Goal: Task Accomplishment & Management: Complete application form

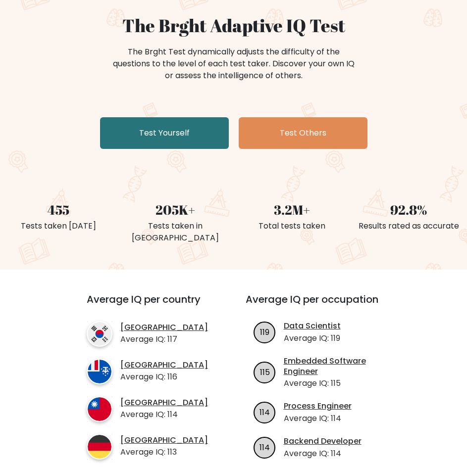
scroll to position [99, 0]
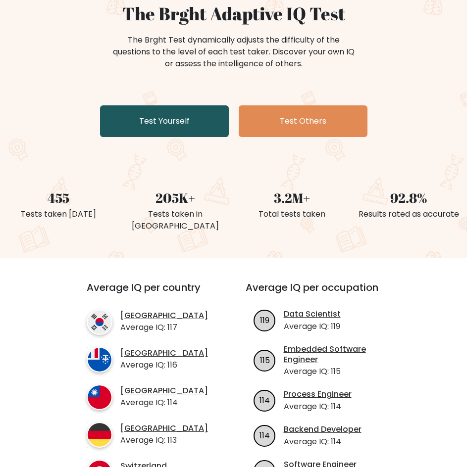
click at [184, 125] on link "Test Yourself" at bounding box center [164, 121] width 129 height 32
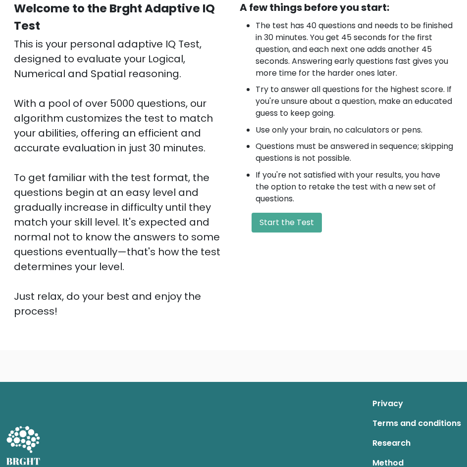
scroll to position [86, 0]
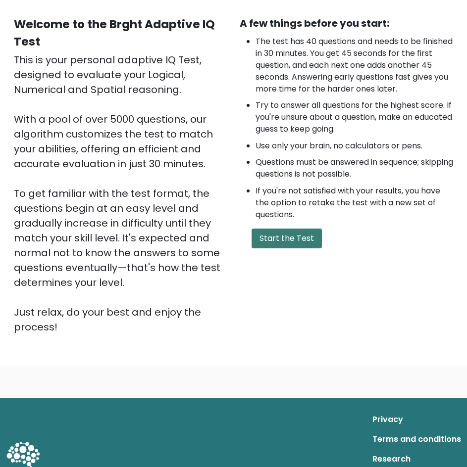
click at [296, 238] on button "Start the Test" at bounding box center [286, 239] width 70 height 20
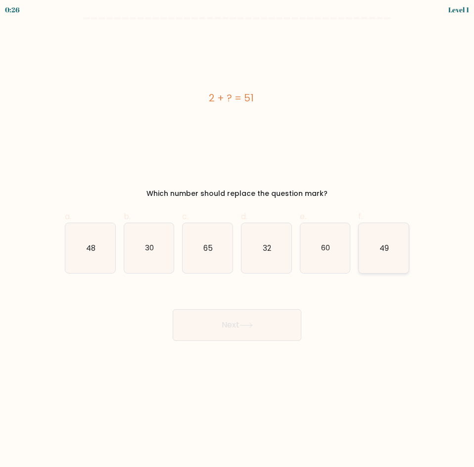
click at [379, 254] on icon "49" at bounding box center [384, 248] width 50 height 50
click at [238, 240] on input "f. 49" at bounding box center [237, 237] width 0 height 6
radio input "true"
click at [259, 326] on button "Next" at bounding box center [237, 325] width 129 height 32
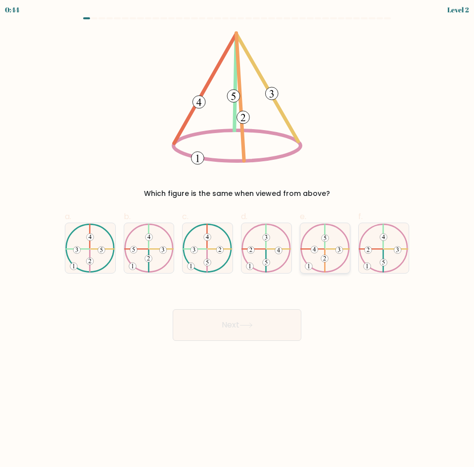
click at [325, 251] on 613 at bounding box center [325, 261] width 0 height 22
click at [238, 240] on input "e." at bounding box center [237, 237] width 0 height 6
radio input "true"
click at [285, 322] on button "Next" at bounding box center [237, 325] width 129 height 32
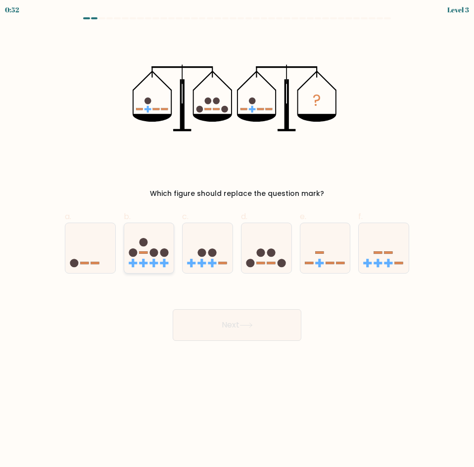
click at [142, 265] on icon at bounding box center [149, 248] width 50 height 41
click at [237, 240] on input "b." at bounding box center [237, 237] width 0 height 6
radio input "true"
click at [258, 326] on button "Next" at bounding box center [237, 325] width 129 height 32
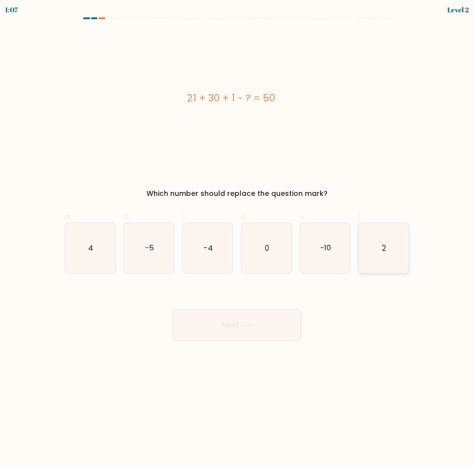
click at [385, 255] on icon "2" at bounding box center [384, 248] width 50 height 50
click at [238, 240] on input "f. 2" at bounding box center [237, 237] width 0 height 6
radio input "true"
click at [255, 332] on button "Next" at bounding box center [237, 325] width 129 height 32
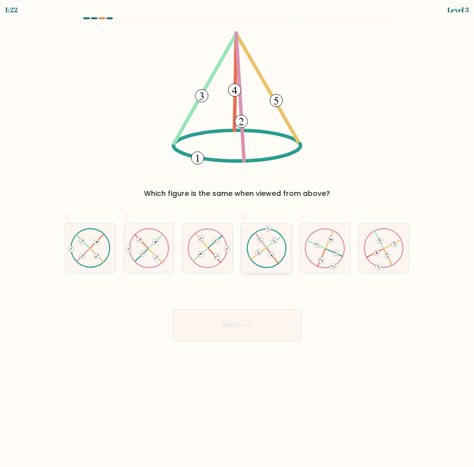
click at [263, 255] on icon at bounding box center [266, 248] width 40 height 40
click at [238, 240] on input "d." at bounding box center [237, 237] width 0 height 6
radio input "true"
click at [270, 318] on button "Next" at bounding box center [237, 325] width 129 height 32
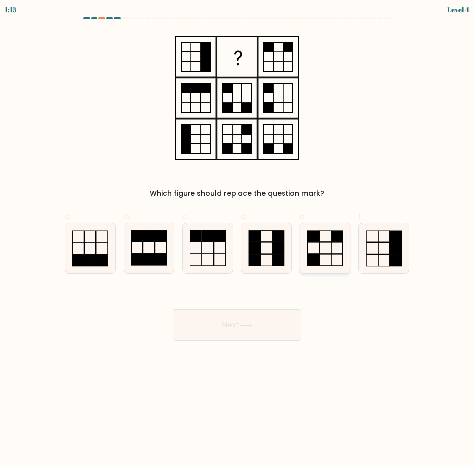
click at [316, 263] on rect at bounding box center [312, 259] width 11 height 11
click at [238, 240] on input "e." at bounding box center [237, 237] width 0 height 6
radio input "true"
click at [271, 330] on button "Next" at bounding box center [237, 325] width 129 height 32
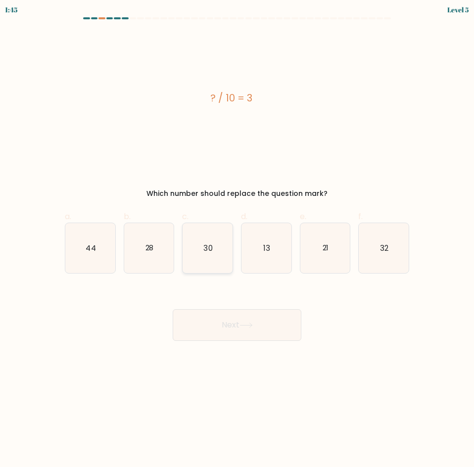
click at [210, 256] on icon "30" at bounding box center [208, 248] width 50 height 50
click at [237, 240] on input "c. 30" at bounding box center [237, 237] width 0 height 6
radio input "true"
click at [271, 315] on button "Next" at bounding box center [237, 325] width 129 height 32
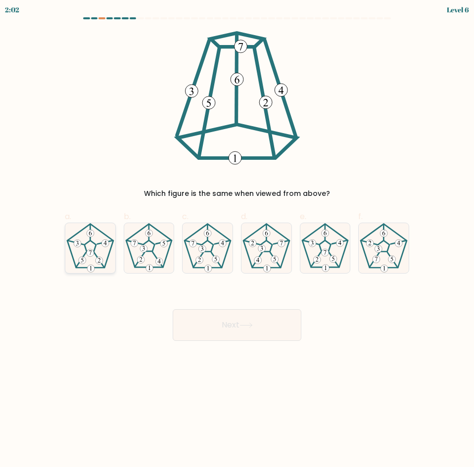
click at [89, 246] on icon at bounding box center [90, 248] width 50 height 50
click at [237, 240] on input "a." at bounding box center [237, 237] width 0 height 6
radio input "true"
click at [261, 325] on button "Next" at bounding box center [237, 325] width 129 height 32
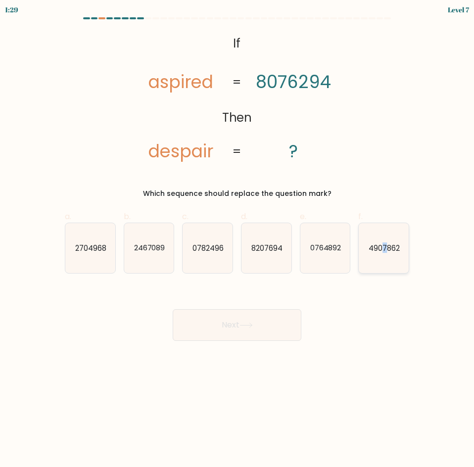
drag, startPoint x: 383, startPoint y: 242, endPoint x: 386, endPoint y: 251, distance: 9.9
click at [384, 244] on icon "4907862" at bounding box center [384, 248] width 50 height 50
drag, startPoint x: 257, startPoint y: 336, endPoint x: 264, endPoint y: 332, distance: 8.7
click at [258, 336] on button "Next" at bounding box center [237, 325] width 129 height 32
click at [427, 338] on form "If ?" at bounding box center [237, 179] width 474 height 324
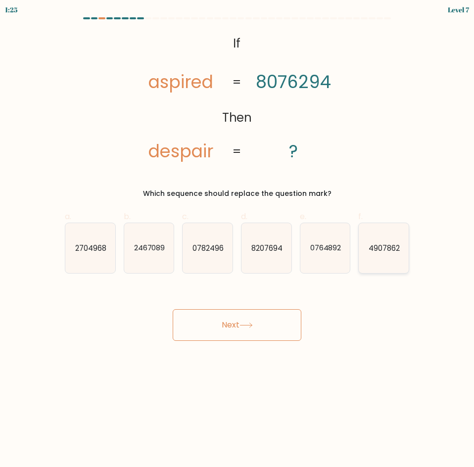
click at [384, 266] on icon "4907862" at bounding box center [384, 248] width 50 height 50
click at [238, 240] on input "f. 4907862" at bounding box center [237, 237] width 0 height 6
radio input "true"
click at [283, 324] on button "Next" at bounding box center [237, 325] width 129 height 32
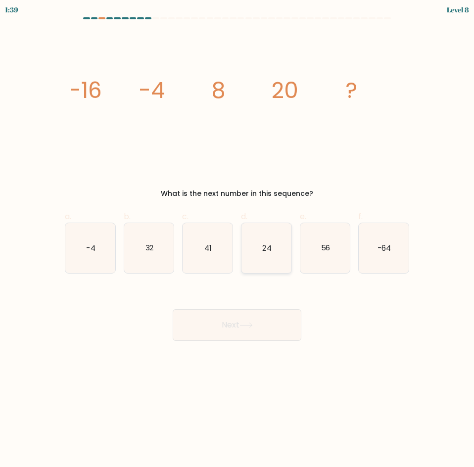
click at [271, 260] on icon "24" at bounding box center [266, 248] width 50 height 50
click at [238, 240] on input "d. 24" at bounding box center [237, 237] width 0 height 6
radio input "true"
click at [277, 327] on button "Next" at bounding box center [237, 325] width 129 height 32
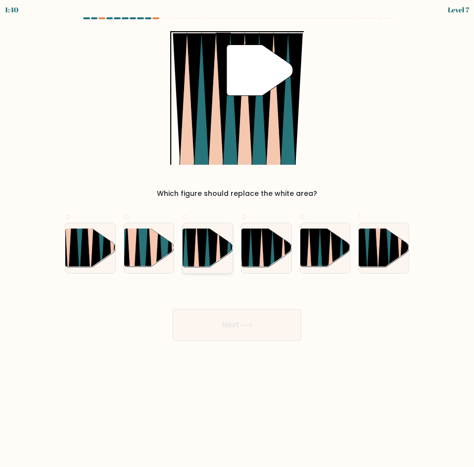
click at [194, 253] on icon at bounding box center [196, 270] width 11 height 100
click at [237, 240] on input "c." at bounding box center [237, 237] width 0 height 6
radio input "true"
click at [246, 334] on button "Next" at bounding box center [237, 325] width 129 height 32
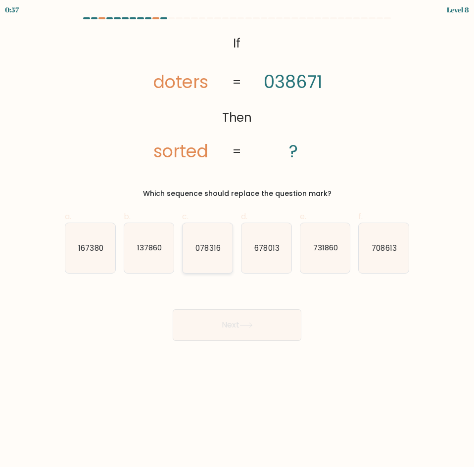
drag, startPoint x: 157, startPoint y: 259, endPoint x: 195, endPoint y: 263, distance: 38.3
click at [157, 259] on icon "137860" at bounding box center [149, 248] width 50 height 50
click at [237, 240] on input "b. 137860" at bounding box center [237, 237] width 0 height 6
radio input "true"
click at [267, 319] on button "Next" at bounding box center [237, 325] width 129 height 32
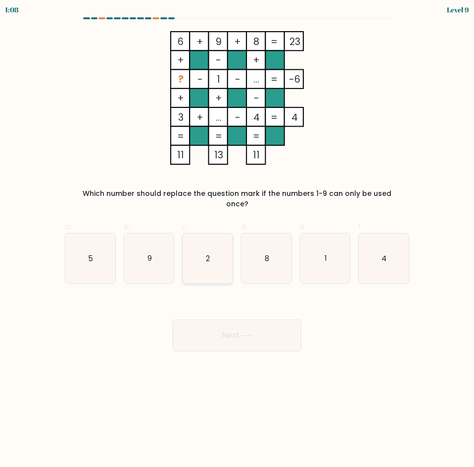
click at [208, 253] on icon "2" at bounding box center [208, 259] width 50 height 50
click at [237, 240] on input "c. 2" at bounding box center [237, 237] width 0 height 6
radio input "true"
click at [259, 329] on button "Next" at bounding box center [237, 336] width 129 height 32
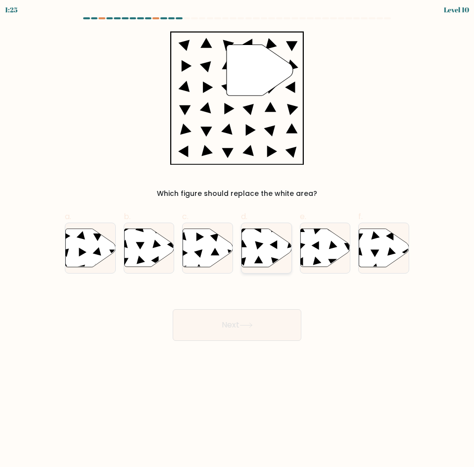
click at [258, 252] on icon at bounding box center [266, 248] width 50 height 38
click at [238, 240] on input "d." at bounding box center [237, 237] width 0 height 6
radio input "true"
click at [261, 329] on button "Next" at bounding box center [237, 325] width 129 height 32
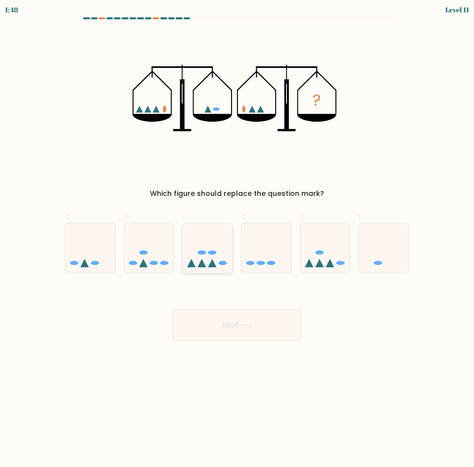
click at [222, 270] on div at bounding box center [207, 248] width 51 height 51
click at [237, 240] on input "c." at bounding box center [237, 237] width 0 height 6
radio input "true"
click at [270, 321] on button "Next" at bounding box center [237, 325] width 129 height 32
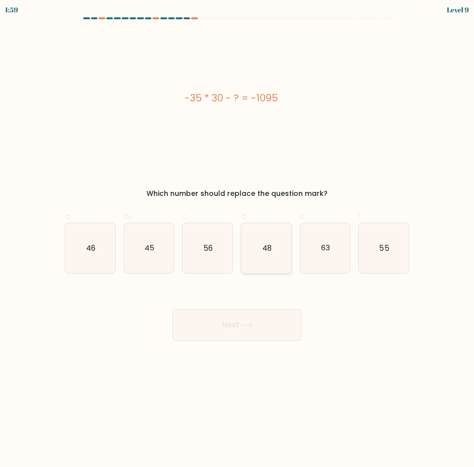
click at [262, 254] on icon "48" at bounding box center [266, 248] width 50 height 50
click at [238, 240] on input "d. 48" at bounding box center [237, 237] width 0 height 6
radio input "true"
click at [258, 330] on button "Next" at bounding box center [237, 325] width 129 height 32
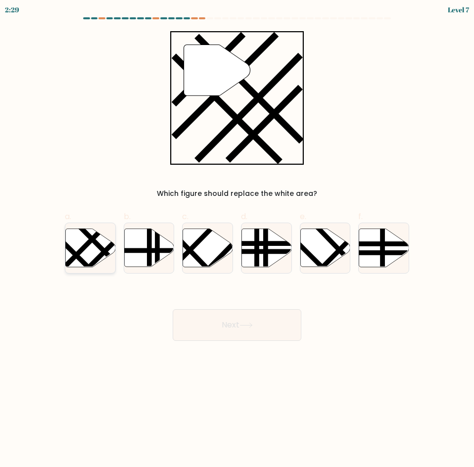
click at [91, 248] on icon at bounding box center [90, 248] width 50 height 38
click at [237, 240] on input "a." at bounding box center [237, 237] width 0 height 6
radio input "true"
click at [238, 318] on button "Next" at bounding box center [237, 325] width 129 height 32
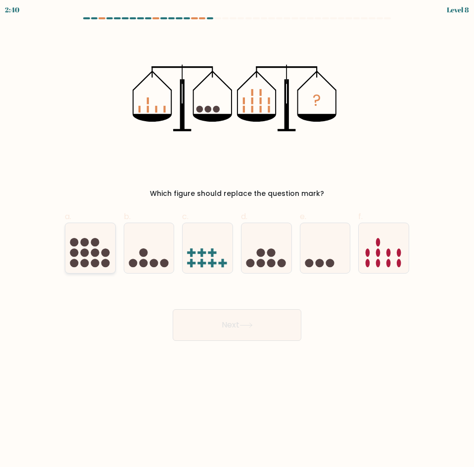
click at [83, 253] on circle at bounding box center [85, 252] width 8 height 8
click at [237, 240] on input "a." at bounding box center [237, 237] width 0 height 6
radio input "true"
click at [243, 326] on icon at bounding box center [245, 325] width 13 height 5
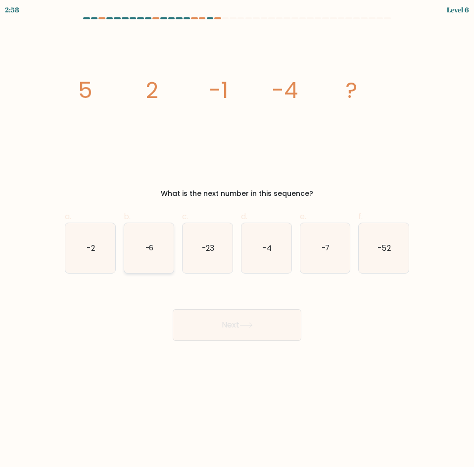
drag, startPoint x: 104, startPoint y: 259, endPoint x: 137, endPoint y: 266, distance: 32.8
click at [104, 259] on icon "-2" at bounding box center [90, 248] width 50 height 50
click at [237, 240] on input "a. -2" at bounding box center [237, 237] width 0 height 6
radio input "true"
click at [261, 331] on button "Next" at bounding box center [237, 325] width 129 height 32
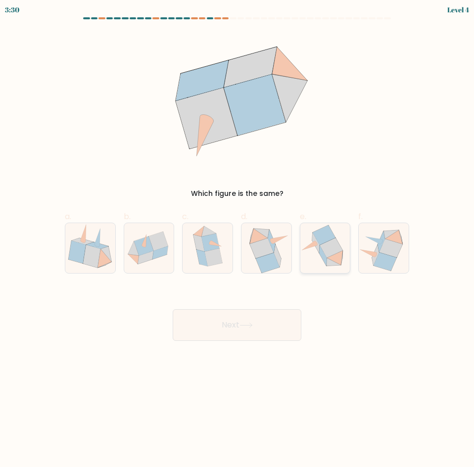
click at [329, 260] on icon at bounding box center [334, 262] width 15 height 8
click at [238, 240] on input "e." at bounding box center [237, 237] width 0 height 6
radio input "true"
click at [250, 323] on icon at bounding box center [245, 325] width 13 height 5
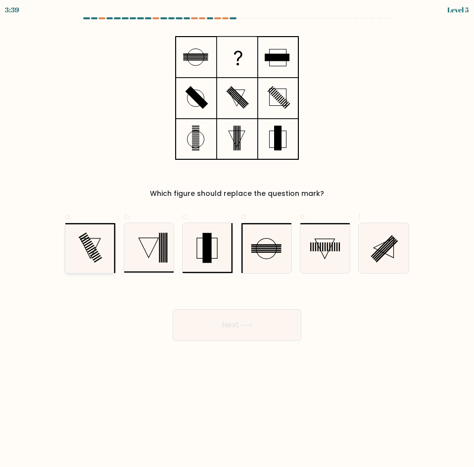
click at [95, 246] on icon at bounding box center [90, 248] width 50 height 50
click at [237, 240] on input "a." at bounding box center [237, 237] width 0 height 6
radio input "true"
click at [238, 328] on button "Next" at bounding box center [237, 325] width 129 height 32
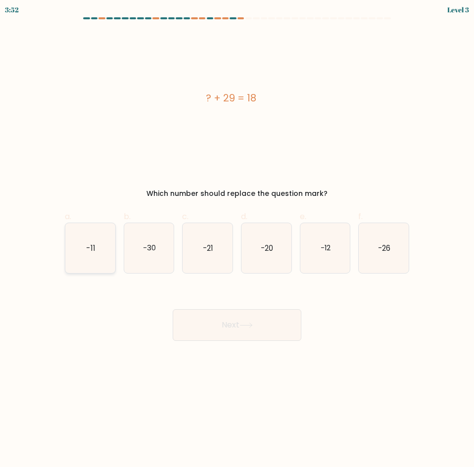
click at [96, 252] on icon "-11" at bounding box center [90, 248] width 50 height 50
click at [237, 240] on input "a. -11" at bounding box center [237, 237] width 0 height 6
radio input "true"
click at [246, 331] on button "Next" at bounding box center [237, 325] width 129 height 32
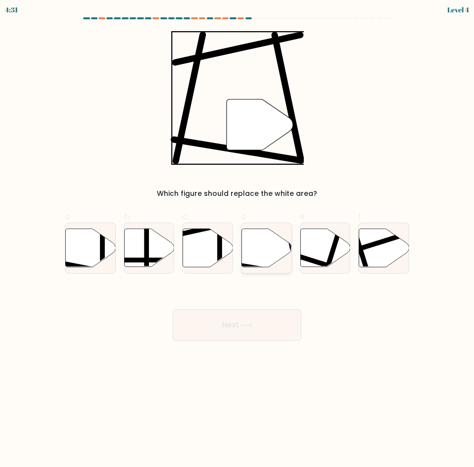
click at [266, 258] on icon at bounding box center [266, 248] width 50 height 38
click at [238, 240] on input "d." at bounding box center [237, 237] width 0 height 6
radio input "true"
click at [270, 316] on button "Next" at bounding box center [237, 325] width 129 height 32
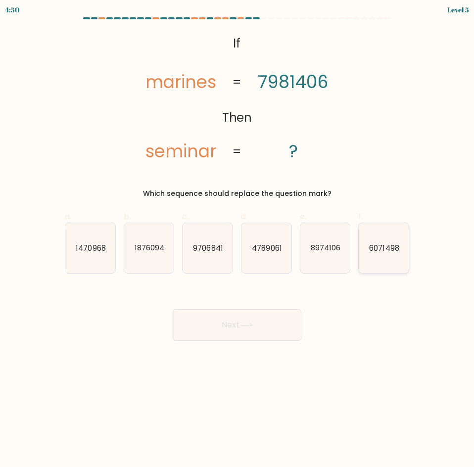
click at [379, 253] on icon "6071498" at bounding box center [384, 248] width 50 height 50
click at [238, 240] on input "f. 6071498" at bounding box center [237, 237] width 0 height 6
radio input "true"
click at [259, 323] on button "Next" at bounding box center [237, 325] width 129 height 32
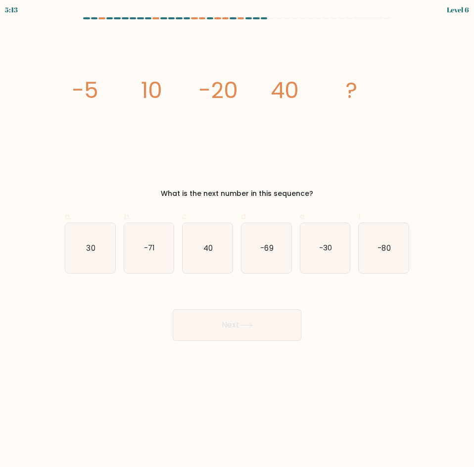
drag, startPoint x: 383, startPoint y: 252, endPoint x: 356, endPoint y: 279, distance: 37.4
click at [383, 252] on text "-80" at bounding box center [384, 247] width 13 height 10
click at [238, 240] on input "f. -80" at bounding box center [237, 237] width 0 height 6
radio input "true"
click at [263, 329] on button "Next" at bounding box center [237, 325] width 129 height 32
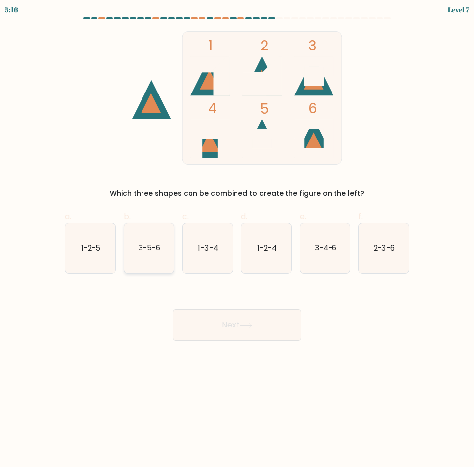
click at [149, 246] on text "3-5-6" at bounding box center [150, 247] width 22 height 10
click at [237, 240] on input "b. 3-5-6" at bounding box center [237, 237] width 0 height 6
radio input "true"
click at [248, 319] on button "Next" at bounding box center [237, 325] width 129 height 32
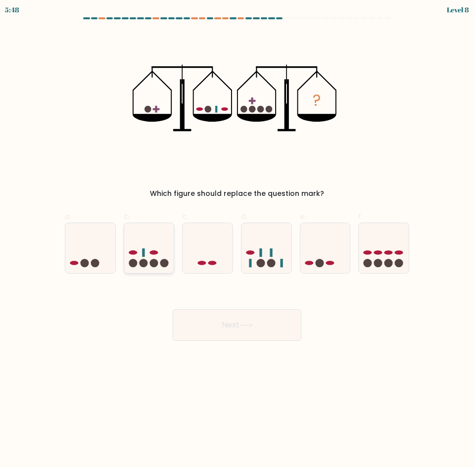
click at [138, 256] on icon at bounding box center [149, 248] width 50 height 41
click at [237, 240] on input "b." at bounding box center [237, 237] width 0 height 6
radio input "true"
drag, startPoint x: 253, startPoint y: 322, endPoint x: 256, endPoint y: 317, distance: 6.5
click at [253, 321] on button "Next" at bounding box center [237, 325] width 129 height 32
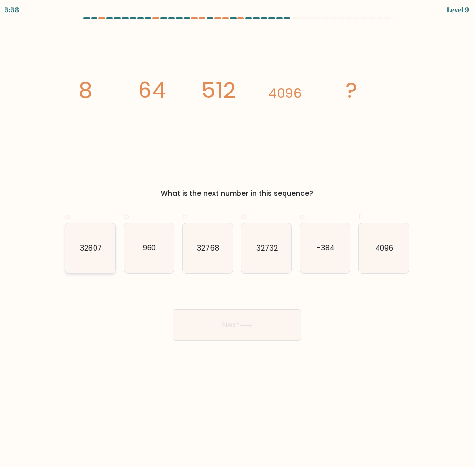
click at [90, 257] on icon "32807" at bounding box center [90, 248] width 50 height 50
click at [237, 240] on input "a. 32807" at bounding box center [237, 237] width 0 height 6
radio input "true"
click at [268, 330] on button "Next" at bounding box center [237, 325] width 129 height 32
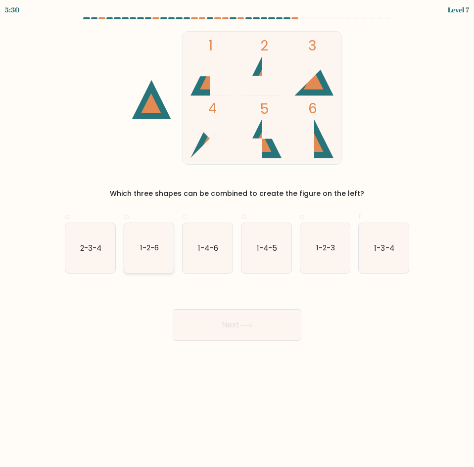
click at [155, 262] on icon "1-2-6" at bounding box center [149, 248] width 50 height 50
click at [237, 240] on input "b. 1-2-6" at bounding box center [237, 237] width 0 height 6
radio input "true"
click at [261, 321] on button "Next" at bounding box center [237, 325] width 129 height 32
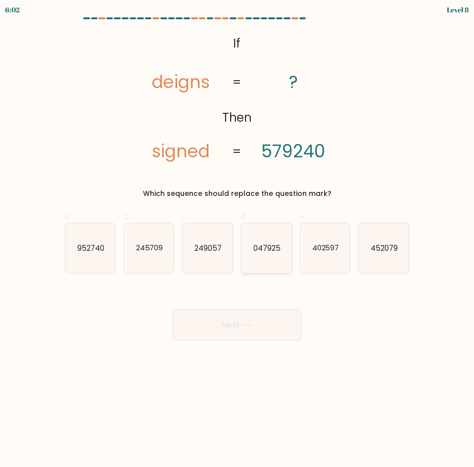
click at [279, 266] on icon "047925" at bounding box center [266, 248] width 50 height 50
click at [238, 240] on input "d. 047925" at bounding box center [237, 237] width 0 height 6
radio input "true"
click at [285, 331] on button "Next" at bounding box center [237, 325] width 129 height 32
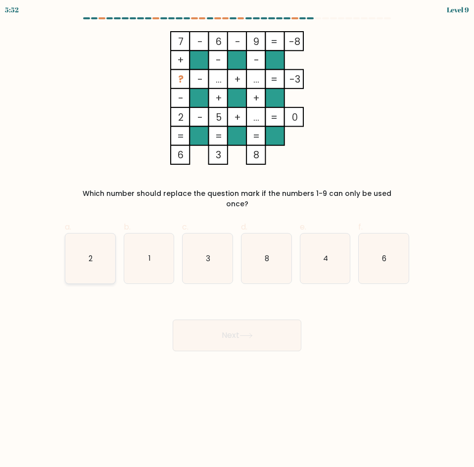
click at [106, 248] on icon "2" at bounding box center [90, 259] width 50 height 50
click at [237, 240] on input "a. 2" at bounding box center [237, 237] width 0 height 6
radio input "true"
click at [232, 330] on button "Next" at bounding box center [237, 336] width 129 height 32
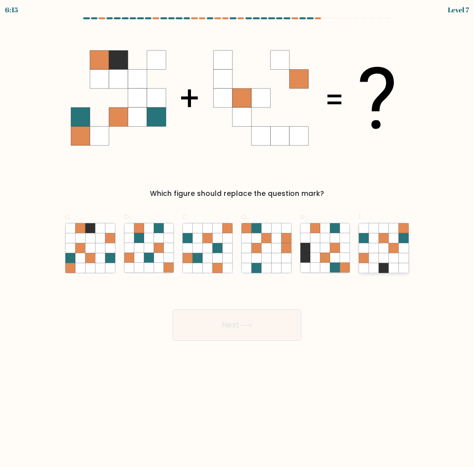
drag, startPoint x: 388, startPoint y: 258, endPoint x: 369, endPoint y: 253, distance: 19.9
click at [369, 253] on icon at bounding box center [384, 248] width 50 height 50
click at [238, 240] on input "f." at bounding box center [237, 237] width 0 height 6
radio input "true"
click at [382, 250] on icon at bounding box center [384, 248] width 10 height 10
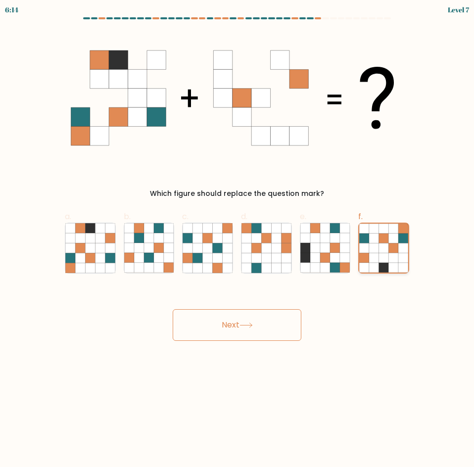
click at [238, 240] on input "f." at bounding box center [237, 237] width 0 height 6
click at [288, 329] on button "Next" at bounding box center [237, 325] width 129 height 32
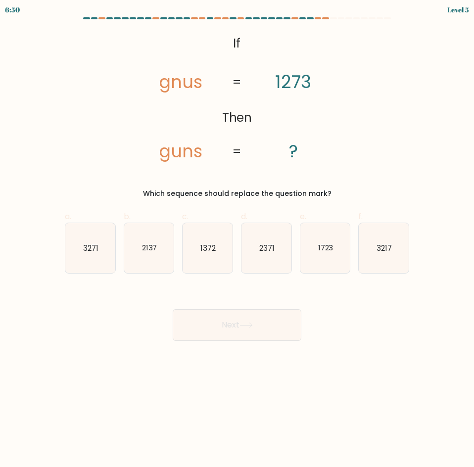
drag, startPoint x: 338, startPoint y: 260, endPoint x: 324, endPoint y: 277, distance: 21.7
click at [338, 260] on icon "1723" at bounding box center [325, 248] width 50 height 50
click at [238, 240] on input "e. 1723" at bounding box center [237, 237] width 0 height 6
radio input "true"
click at [284, 313] on button "Next" at bounding box center [237, 325] width 129 height 32
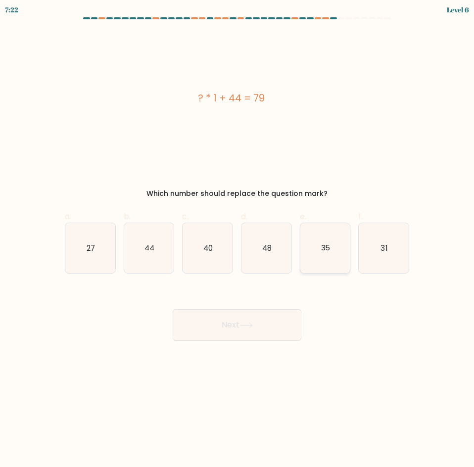
click at [337, 261] on icon "35" at bounding box center [325, 248] width 50 height 50
click at [238, 240] on input "e. 35" at bounding box center [237, 237] width 0 height 6
radio input "true"
click at [282, 322] on button "Next" at bounding box center [237, 325] width 129 height 32
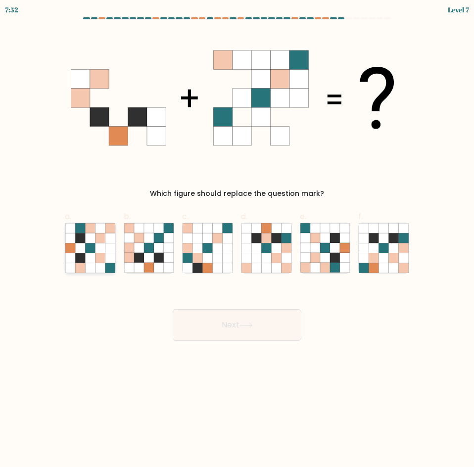
click at [92, 258] on icon at bounding box center [90, 258] width 10 height 10
click at [237, 240] on input "a." at bounding box center [237, 237] width 0 height 6
radio input "true"
drag, startPoint x: 252, startPoint y: 312, endPoint x: 256, endPoint y: 316, distance: 5.6
click at [253, 314] on button "Next" at bounding box center [237, 325] width 129 height 32
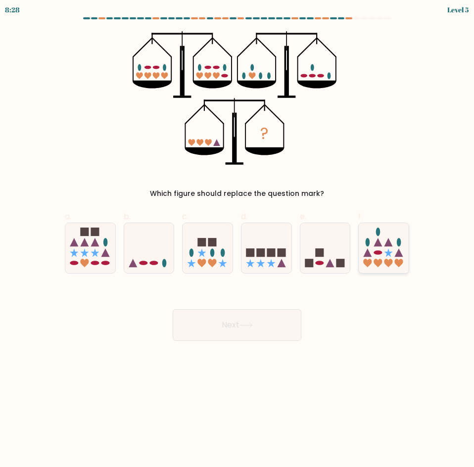
click at [386, 262] on icon at bounding box center [388, 263] width 8 height 8
click at [238, 240] on input "f." at bounding box center [237, 237] width 0 height 6
radio input "true"
click at [238, 326] on button "Next" at bounding box center [237, 325] width 129 height 32
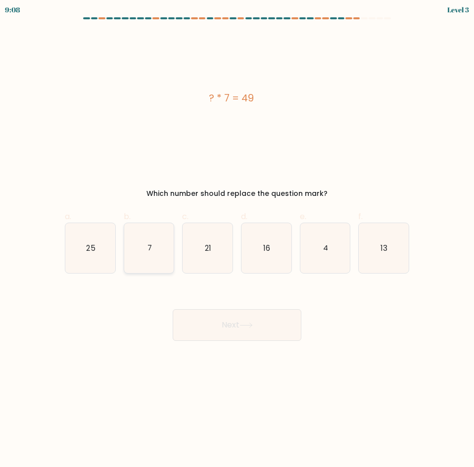
click at [146, 263] on icon "7" at bounding box center [149, 248] width 50 height 50
click at [237, 240] on input "b. 7" at bounding box center [237, 237] width 0 height 6
radio input "true"
click at [215, 320] on button "Next" at bounding box center [237, 325] width 129 height 32
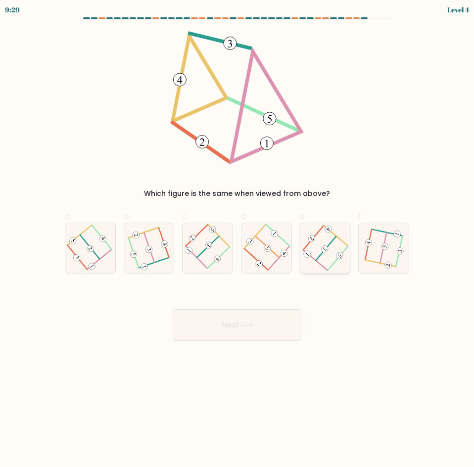
click at [321, 247] on icon at bounding box center [325, 248] width 40 height 40
click at [238, 240] on input "e." at bounding box center [237, 237] width 0 height 6
radio input "true"
click at [260, 320] on button "Next" at bounding box center [237, 325] width 129 height 32
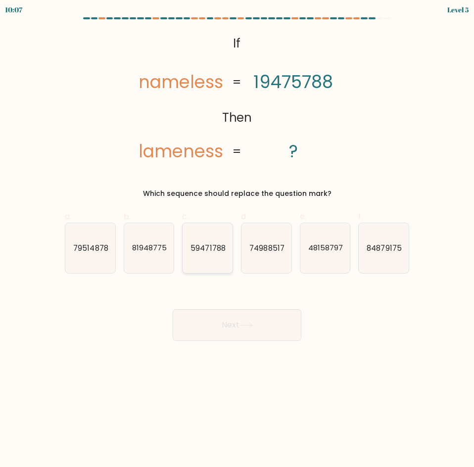
click at [215, 259] on icon "59471788" at bounding box center [208, 248] width 50 height 50
click at [237, 240] on input "c. 59471788" at bounding box center [237, 237] width 0 height 6
radio input "true"
click at [265, 327] on button "Next" at bounding box center [237, 325] width 129 height 32
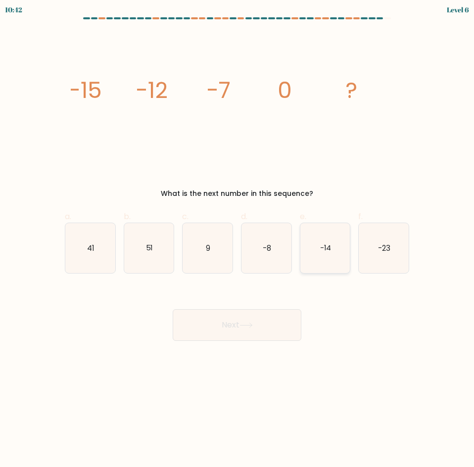
click at [312, 255] on icon "-14" at bounding box center [325, 248] width 50 height 50
click at [238, 240] on input "e. -14" at bounding box center [237, 237] width 0 height 6
radio input "true"
drag, startPoint x: 252, startPoint y: 308, endPoint x: 255, endPoint y: 318, distance: 10.0
click at [252, 309] on div "Next" at bounding box center [237, 313] width 356 height 55
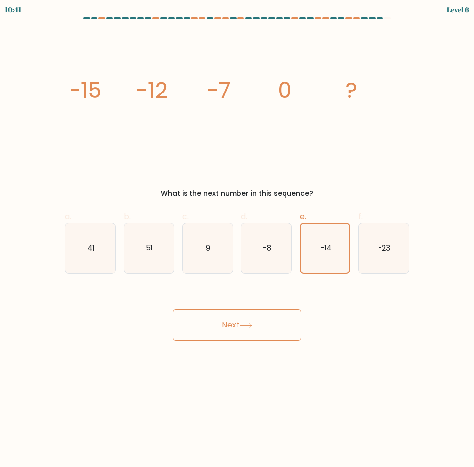
click at [257, 319] on button "Next" at bounding box center [237, 325] width 129 height 32
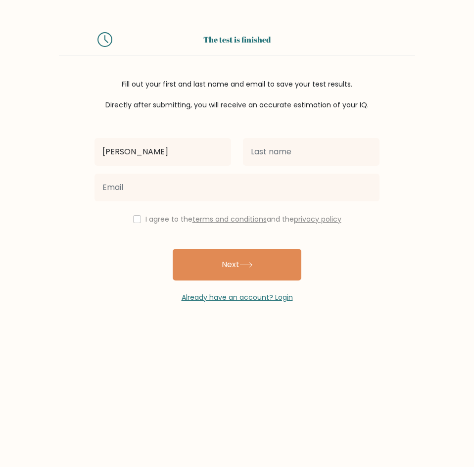
type input "[PERSON_NAME]"
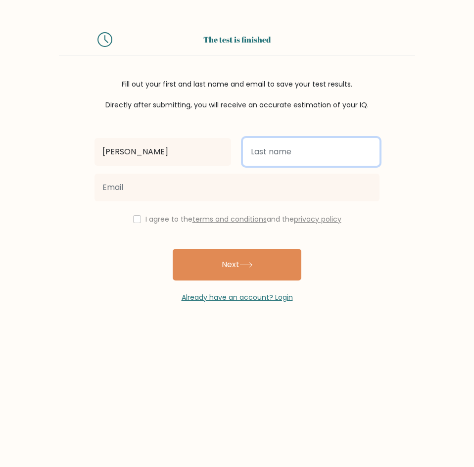
click at [329, 153] on input "text" at bounding box center [311, 152] width 137 height 28
type input "[PERSON_NAME]"
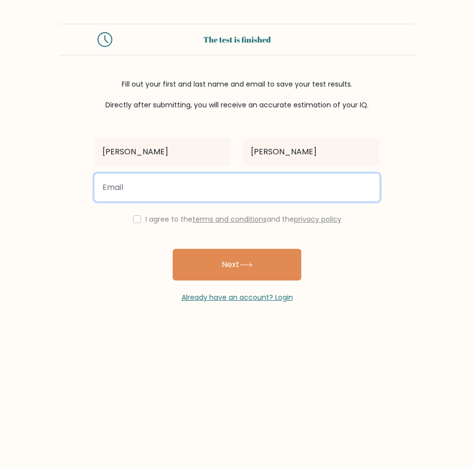
click at [219, 185] on input "email" at bounding box center [237, 188] width 285 height 28
type input "rywenryne@gmail.com"
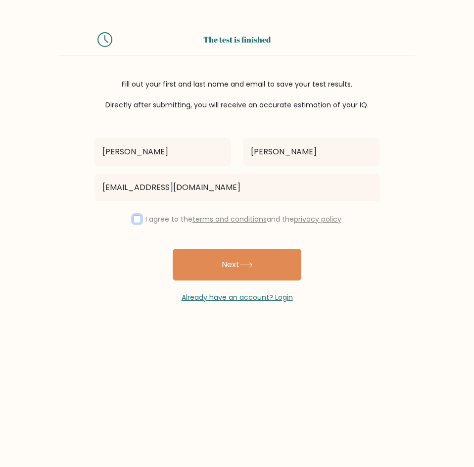
click at [138, 216] on input "checkbox" at bounding box center [137, 219] width 8 height 8
checkbox input "true"
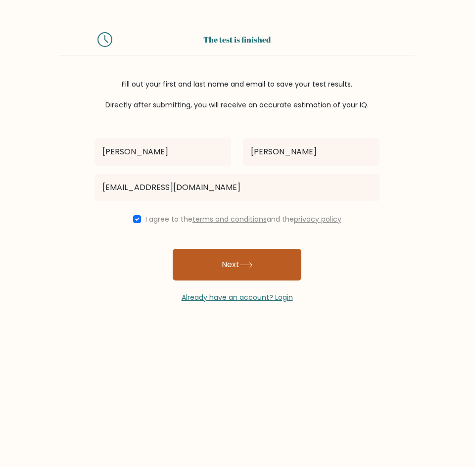
click at [227, 262] on button "Next" at bounding box center [237, 265] width 129 height 32
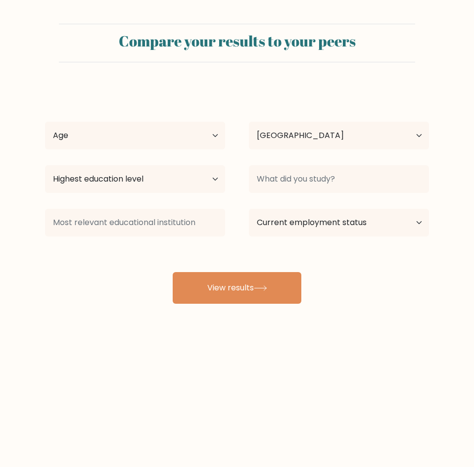
select select "PH"
click at [215, 134] on select "Age Under [DEMOGRAPHIC_DATA] [DEMOGRAPHIC_DATA] [DEMOGRAPHIC_DATA] [DEMOGRAPHIC…" at bounding box center [135, 136] width 180 height 28
select select "35_44"
click at [45, 122] on select "Age Under [DEMOGRAPHIC_DATA] [DEMOGRAPHIC_DATA] [DEMOGRAPHIC_DATA] [DEMOGRAPHIC…" at bounding box center [135, 136] width 180 height 28
click at [223, 181] on select "Highest education level No schooling Primary Lower Secondary Upper Secondary Oc…" at bounding box center [135, 179] width 180 height 28
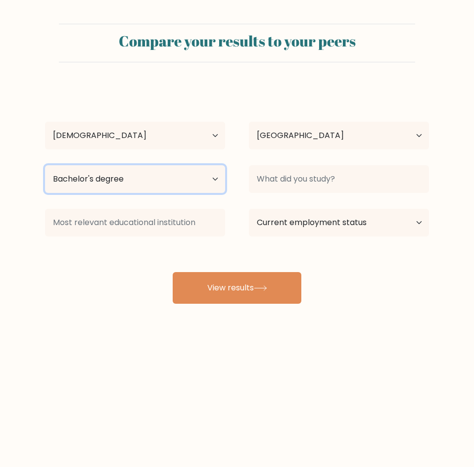
click at [45, 165] on select "Highest education level No schooling Primary Lower Secondary Upper Secondary Oc…" at bounding box center [135, 179] width 180 height 28
click at [198, 175] on select "Highest education level No schooling Primary Lower Secondary Upper Secondary Oc…" at bounding box center [135, 179] width 180 height 28
select select "upper_secondary"
click at [45, 165] on select "Highest education level No schooling Primary Lower Secondary Upper Secondary Oc…" at bounding box center [135, 179] width 180 height 28
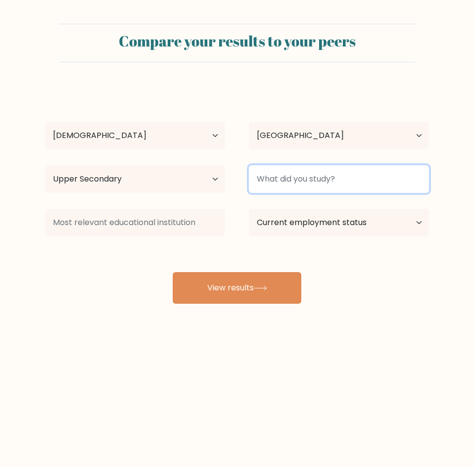
click at [348, 181] on input at bounding box center [339, 179] width 180 height 28
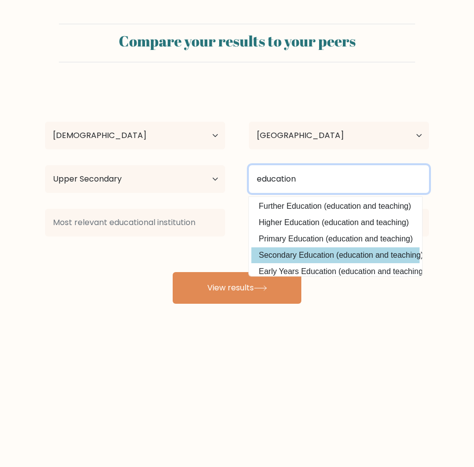
scroll to position [49, 0]
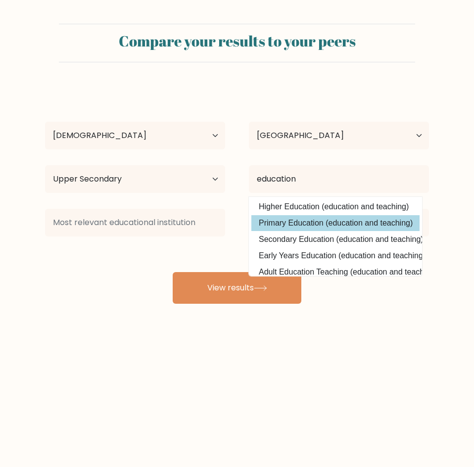
click at [325, 227] on option "Primary Education (education and teaching)" at bounding box center [335, 223] width 168 height 16
type input "Primary Education"
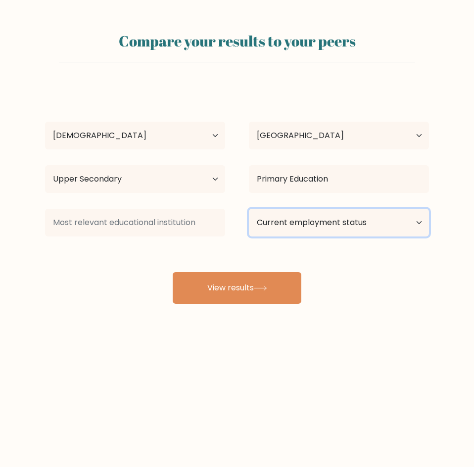
click at [408, 224] on select "Current employment status Employed Student Retired Other / prefer not to answer" at bounding box center [339, 223] width 180 height 28
select select "other"
click at [249, 209] on select "Current employment status Employed Student Retired Other / prefer not to answer" at bounding box center [339, 223] width 180 height 28
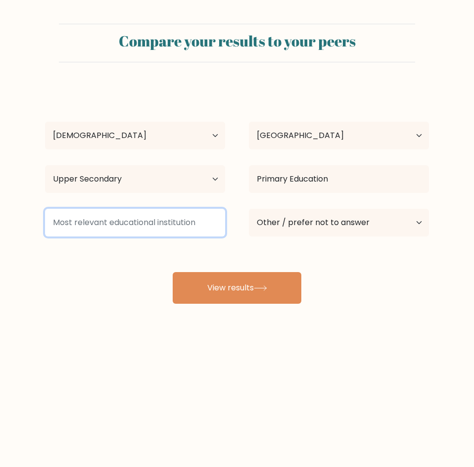
click at [201, 222] on input at bounding box center [135, 223] width 180 height 28
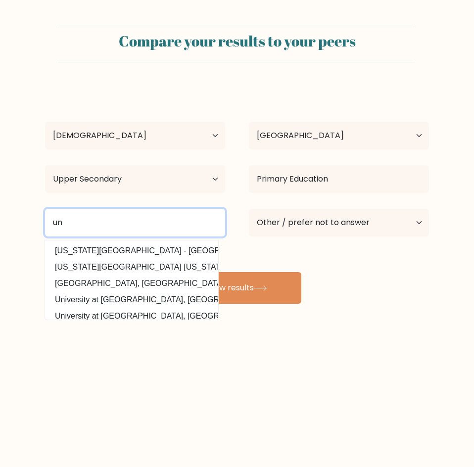
type input "u"
click at [139, 225] on input "central mindana" at bounding box center [135, 223] width 180 height 28
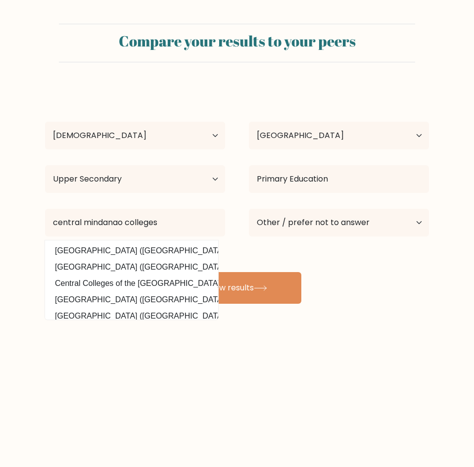
click at [131, 252] on option "[GEOGRAPHIC_DATA] ([GEOGRAPHIC_DATA])" at bounding box center [132, 251] width 168 height 16
type input "[GEOGRAPHIC_DATA]"
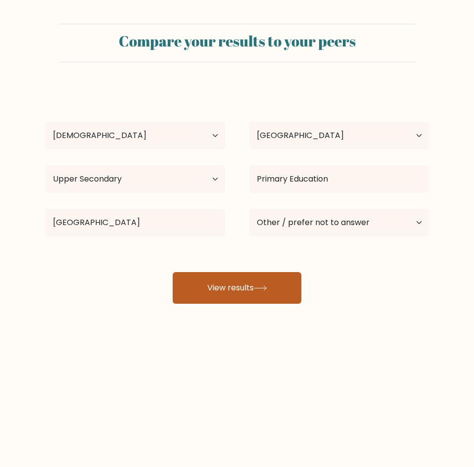
click at [254, 287] on button "View results" at bounding box center [237, 288] width 129 height 32
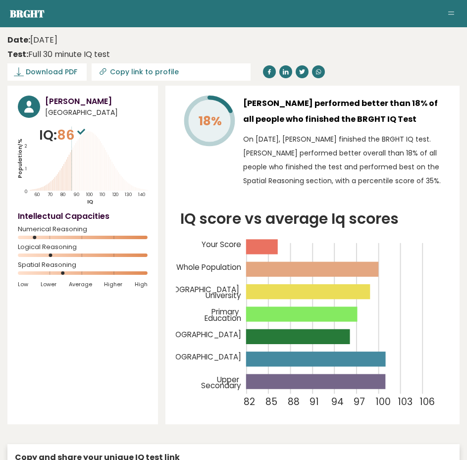
click at [51, 69] on span "Download PDF" at bounding box center [51, 72] width 51 height 10
click at [201, 71] on input "Copy link to profile" at bounding box center [210, 72] width 135 height 8
type input "https://brght.org/profile/rowena-enriquez/?utm_source=share&utm_medium=copy&utm…"
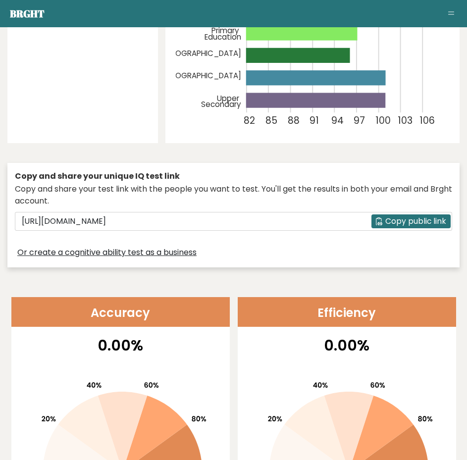
scroll to position [297, 0]
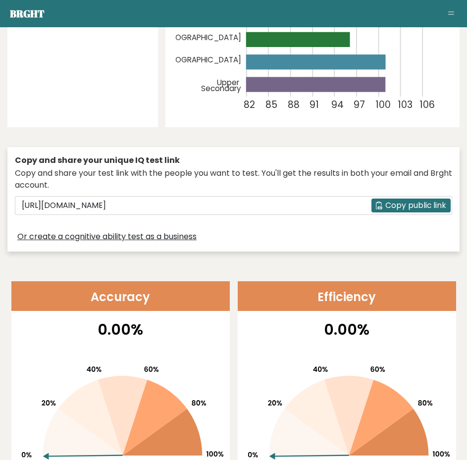
click at [443, 208] on span "Copy public link" at bounding box center [415, 204] width 61 height 11
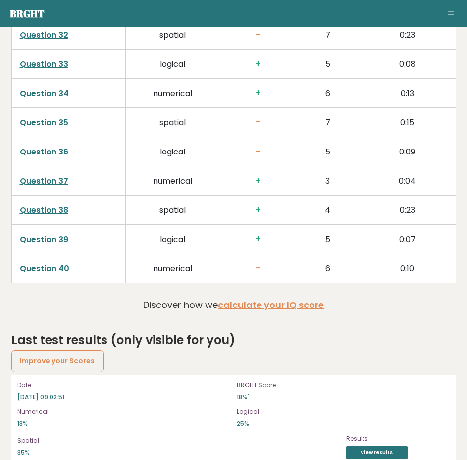
scroll to position [2629, 0]
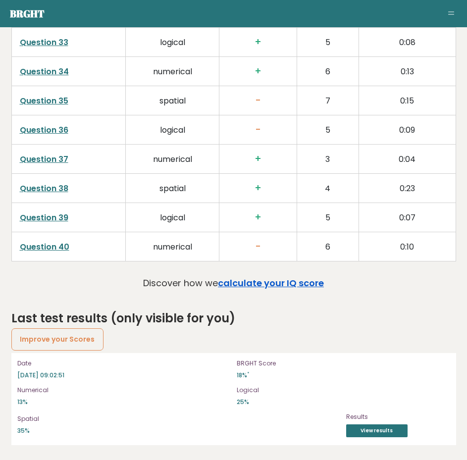
click at [282, 283] on link "calculate your IQ score" at bounding box center [271, 283] width 106 height 12
